Goal: Task Accomplishment & Management: Manage account settings

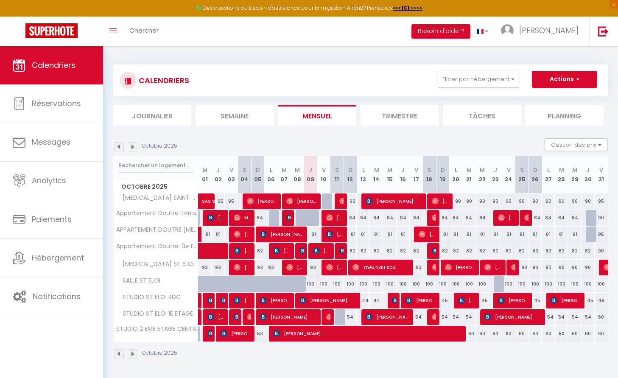
click at [325, 200] on div at bounding box center [328, 201] width 13 height 16
select select "1"
type input "Ven 10 Octobre 2025"
type input "[DATE]"
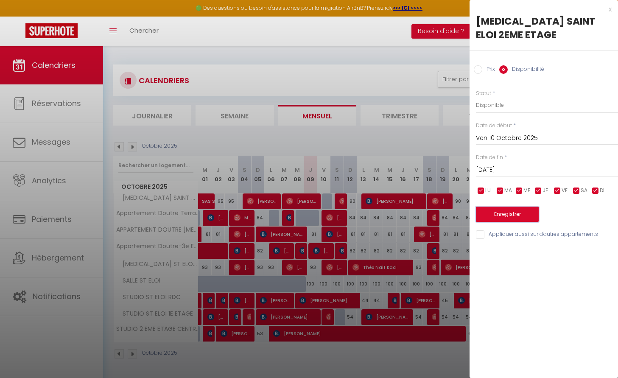
click at [514, 207] on button "Enregistrer" at bounding box center [507, 214] width 63 height 15
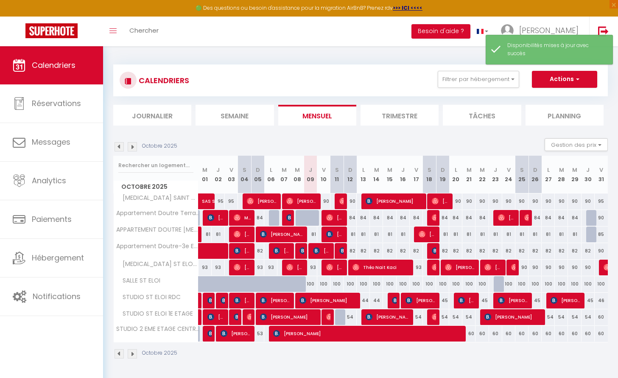
click at [343, 319] on div "54" at bounding box center [350, 317] width 14 height 16
select select "1"
type input "Dim 12 Octobre 2025"
type input "Lun 13 Octobre 2025"
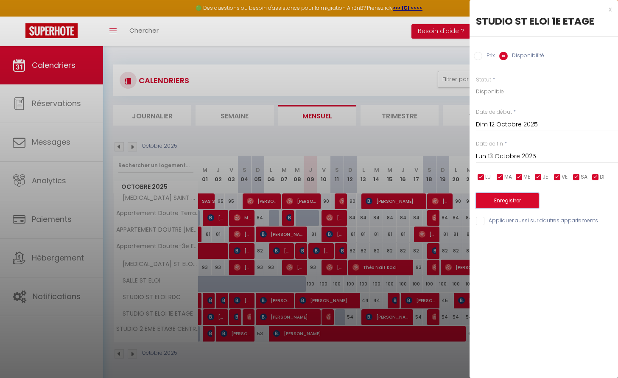
click at [507, 196] on button "Enregistrer" at bounding box center [507, 200] width 63 height 15
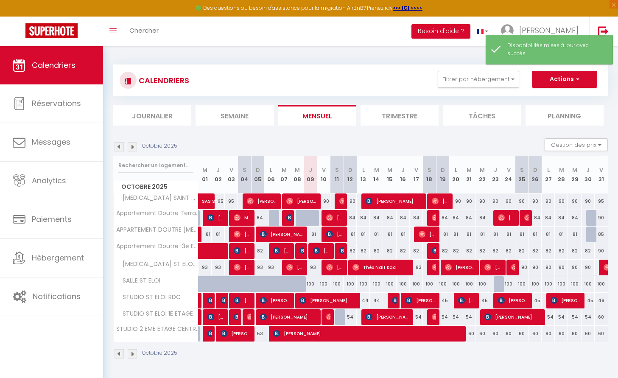
click at [339, 316] on div at bounding box center [341, 317] width 13 height 16
select select "1"
type input "[DATE]"
type input "Dim 12 Octobre 2025"
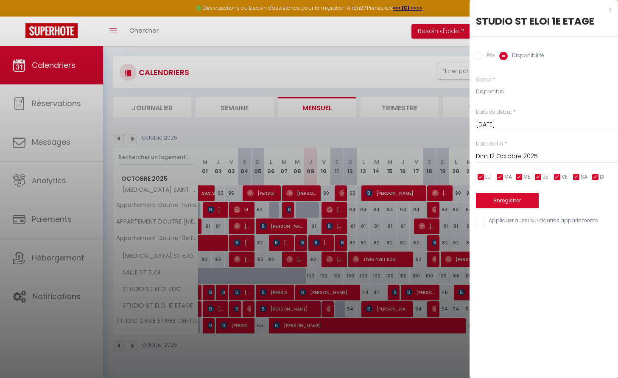
scroll to position [6, 0]
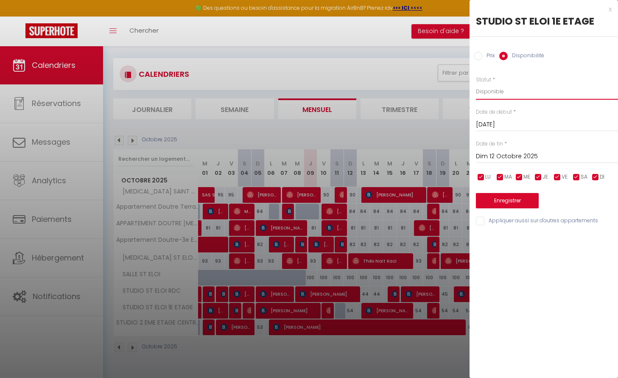
click at [489, 95] on select "Disponible Indisponible" at bounding box center [547, 92] width 142 height 16
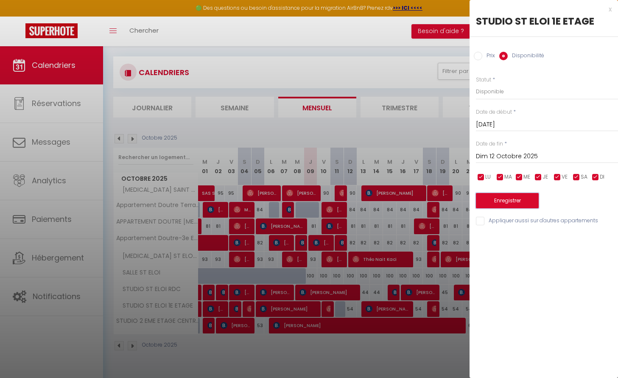
click at [519, 202] on button "Enregistrer" at bounding box center [507, 200] width 63 height 15
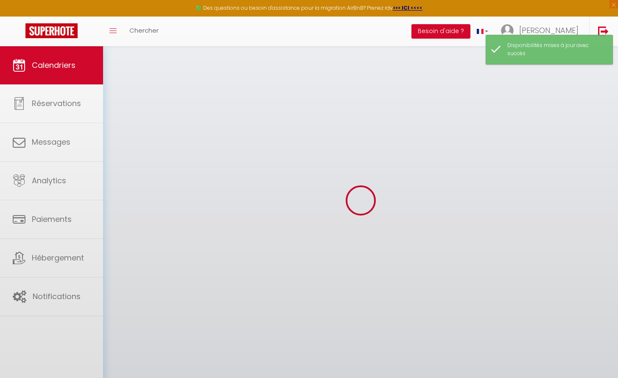
scroll to position [7, 0]
